Goal: Information Seeking & Learning: Learn about a topic

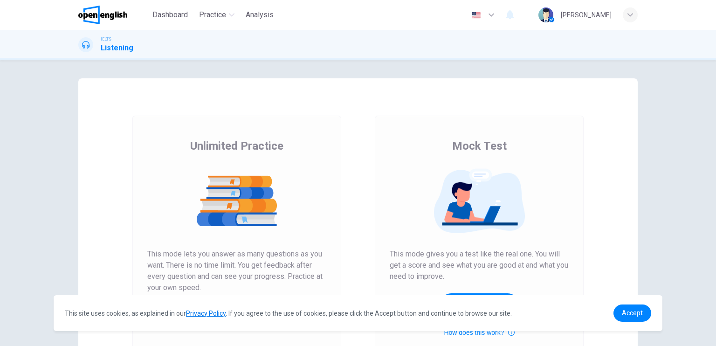
scroll to position [104, 0]
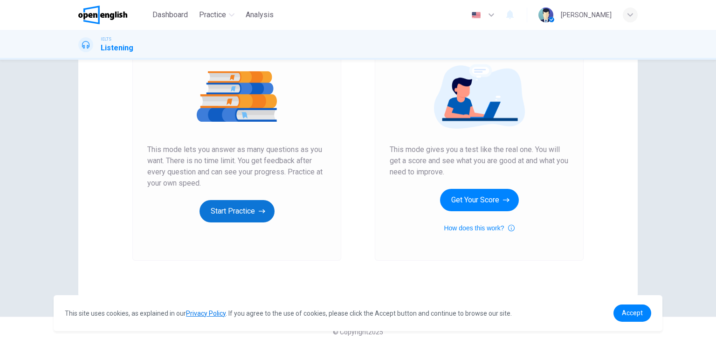
click at [244, 218] on button "Start Practice" at bounding box center [237, 211] width 75 height 22
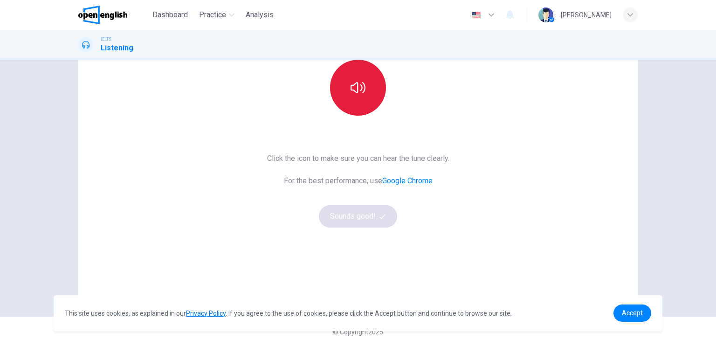
click at [357, 100] on button "button" at bounding box center [358, 88] width 56 height 56
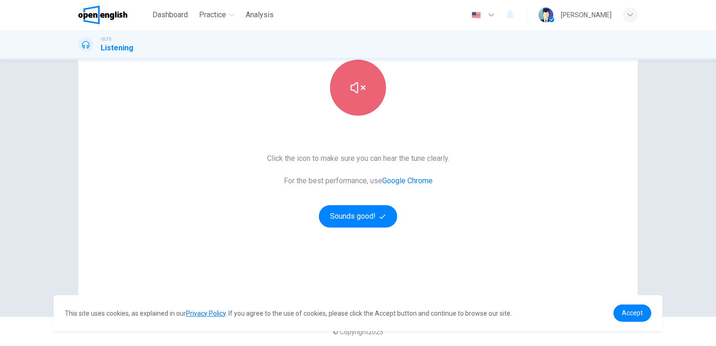
click at [357, 100] on button "button" at bounding box center [358, 88] width 56 height 56
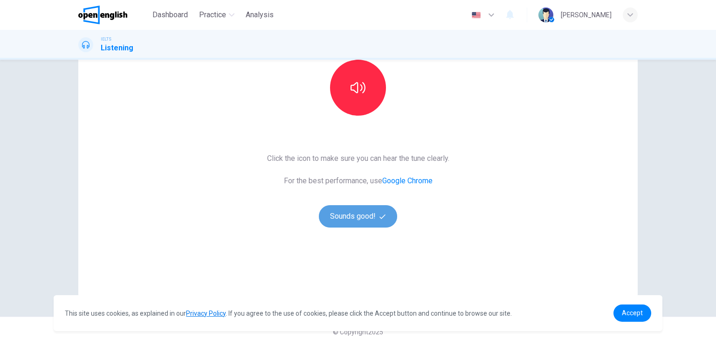
click at [365, 221] on button "Sounds good!" at bounding box center [358, 216] width 78 height 22
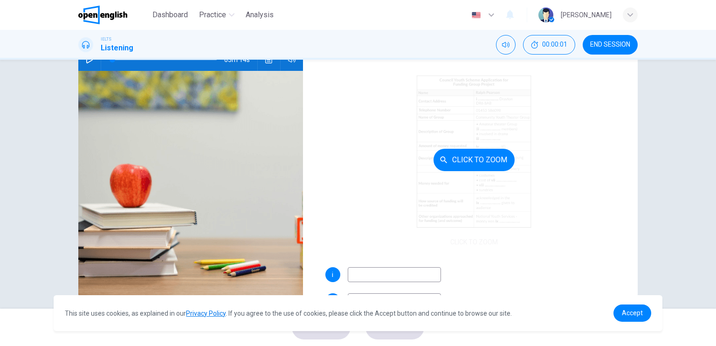
click at [471, 164] on button "Click to Zoom" at bounding box center [474, 160] width 81 height 22
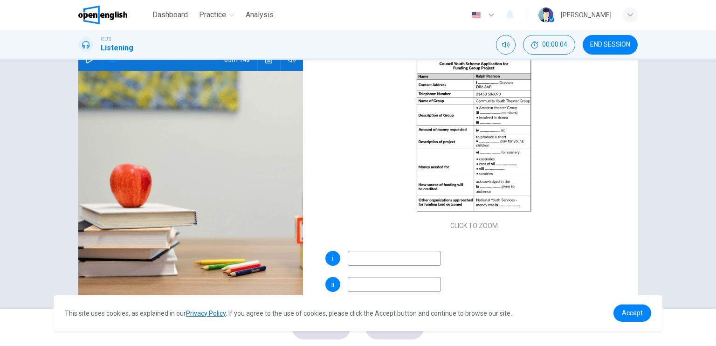
scroll to position [0, 0]
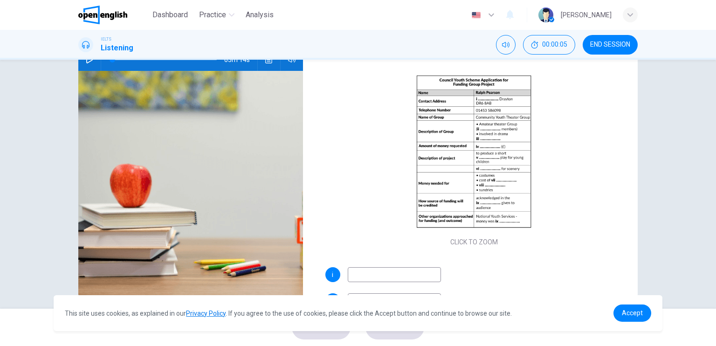
click at [470, 164] on button "Click to Zoom" at bounding box center [474, 160] width 81 height 22
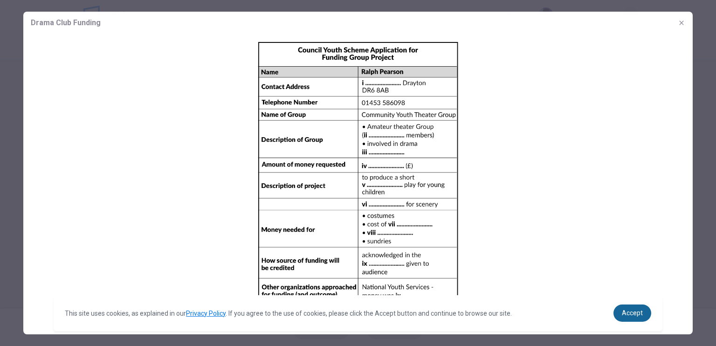
click at [619, 318] on link "Accept" at bounding box center [633, 312] width 38 height 17
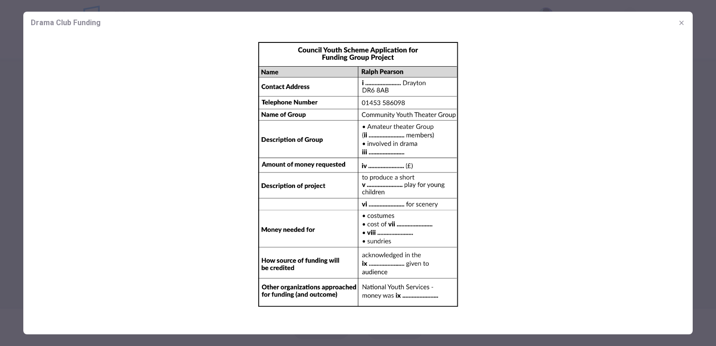
click at [682, 22] on icon "button" at bounding box center [681, 22] width 7 height 7
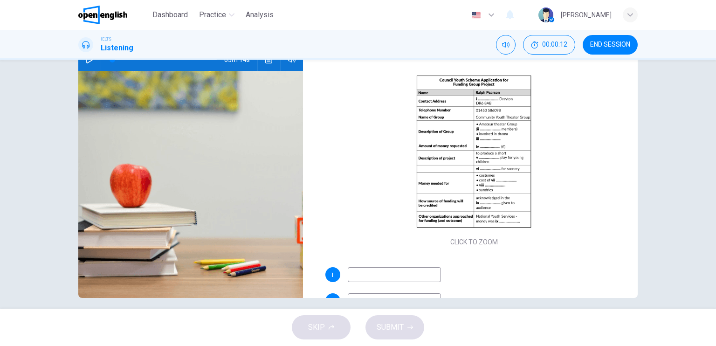
click at [694, 117] on div "Questions 1 - 10 Complete the form below. Write NO MORE THAN THREE WORDS for ea…" at bounding box center [358, 184] width 716 height 249
click at [595, 46] on span "END SESSION" at bounding box center [610, 44] width 40 height 7
